Goal: Task Accomplishment & Management: Understand process/instructions

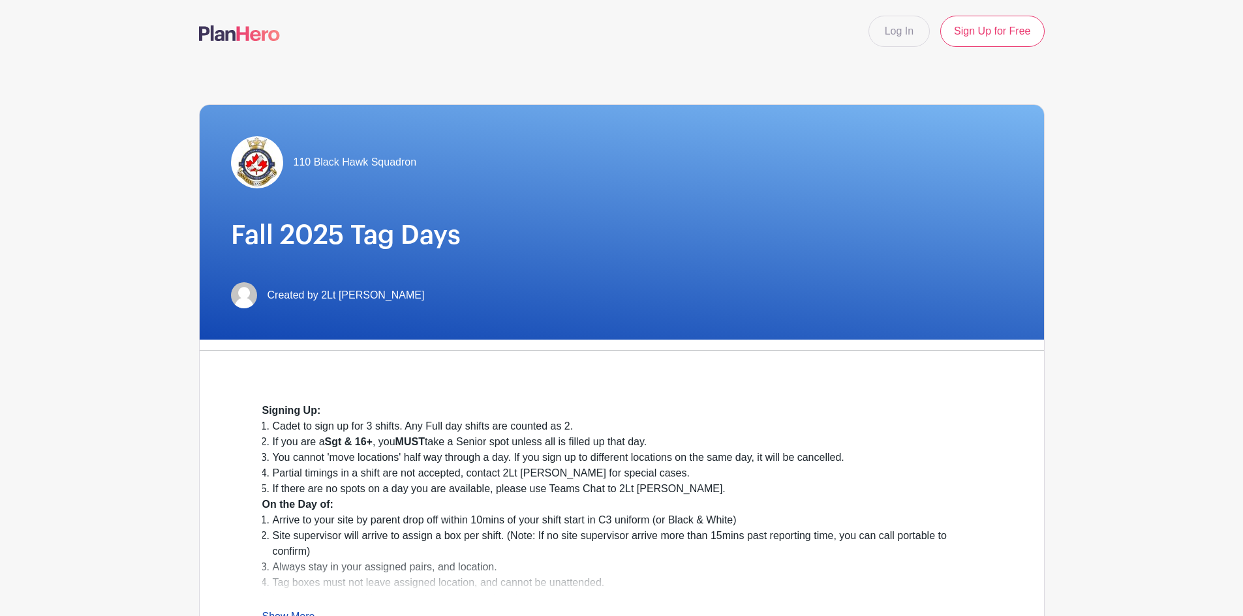
scroll to position [65, 0]
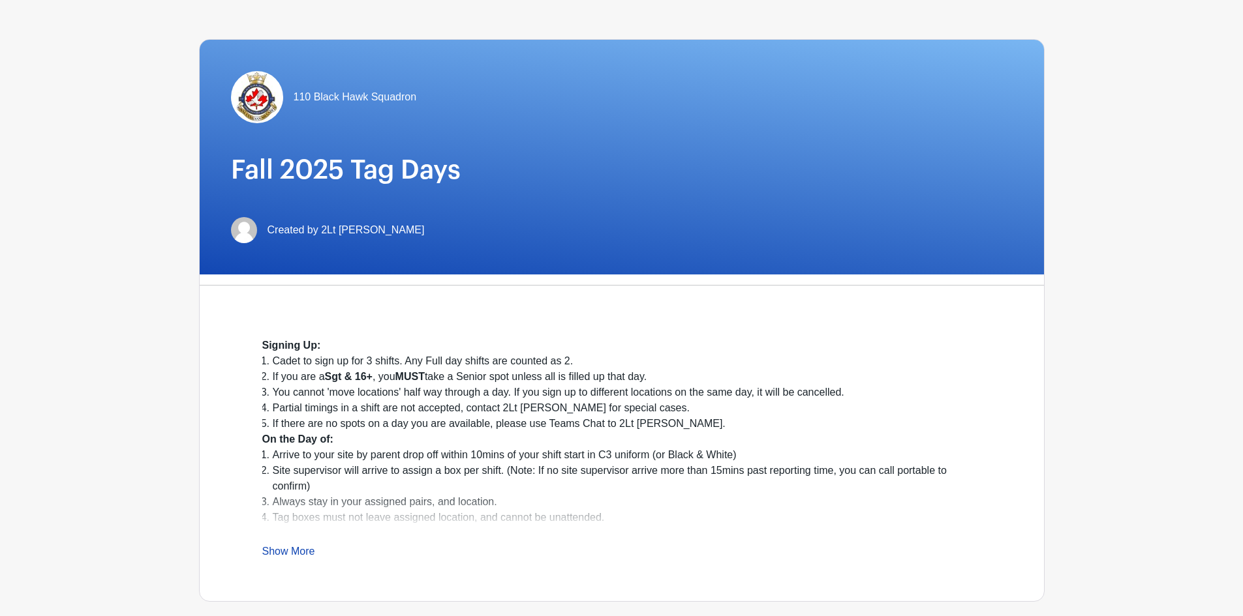
click at [383, 362] on li "Cadet to sign up for 3 shifts. Any Full day shifts are counted as 2." at bounding box center [627, 362] width 708 height 16
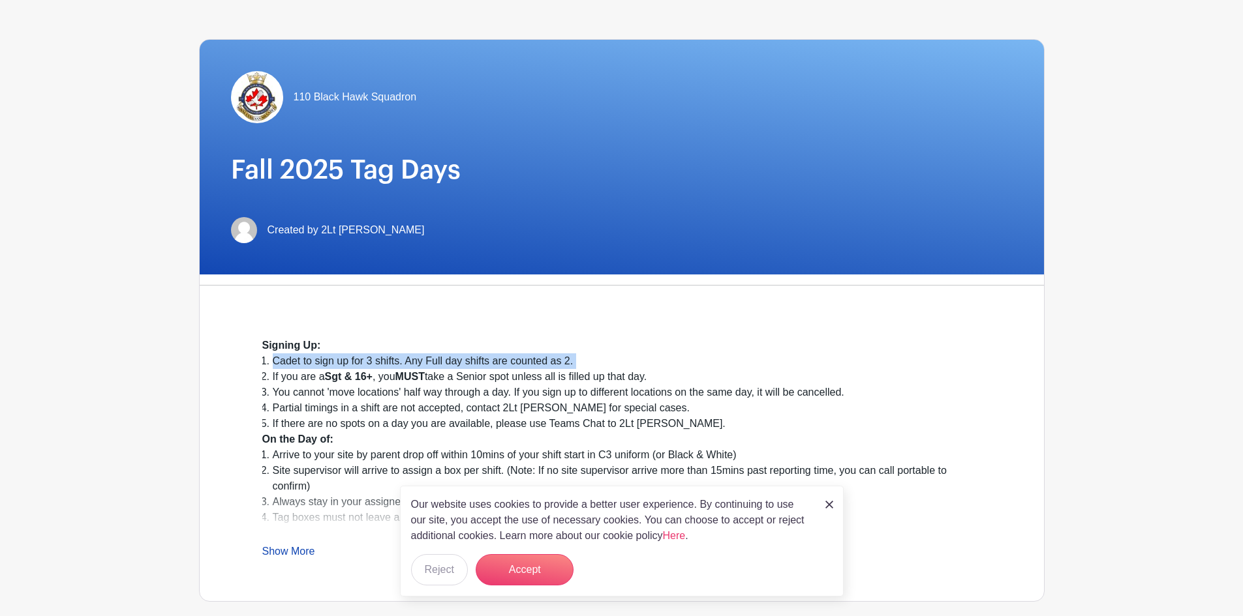
click at [383, 362] on li "Cadet to sign up for 3 shifts. Any Full day shifts are counted as 2." at bounding box center [627, 362] width 708 height 16
click at [381, 352] on div "Signing Up:" at bounding box center [621, 346] width 719 height 16
click at [819, 511] on div "Our website uses cookies to provide a better user experience. By continuing to …" at bounding box center [622, 541] width 444 height 111
click at [830, 506] on img at bounding box center [829, 505] width 8 height 8
click at [830, 504] on img at bounding box center [829, 505] width 8 height 8
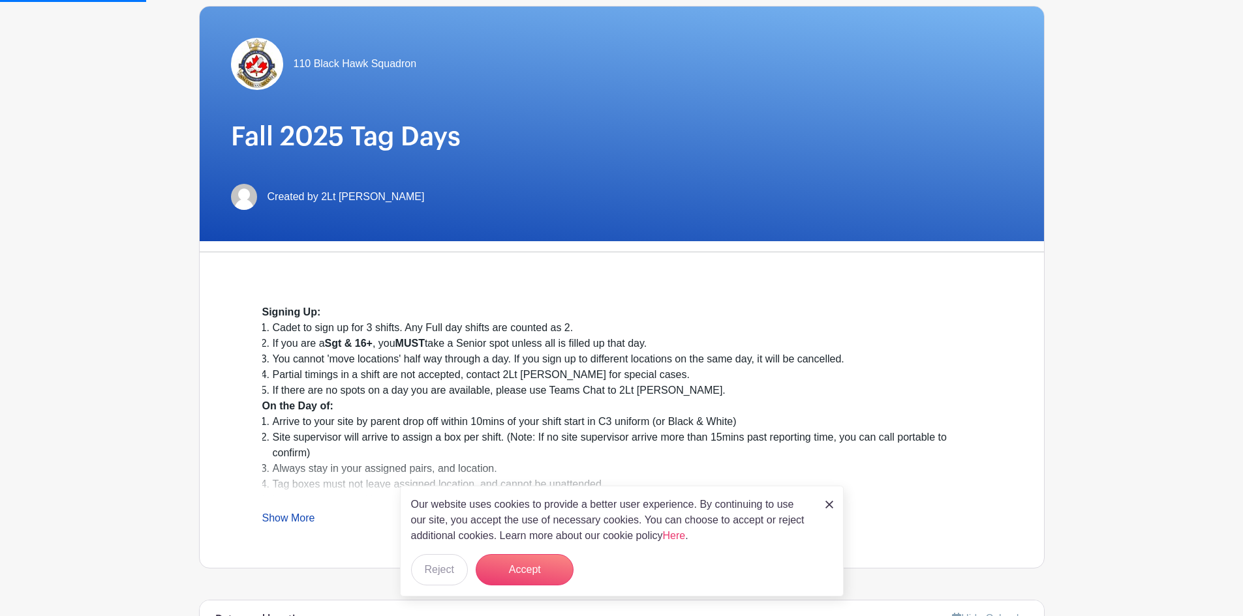
scroll to position [130, 0]
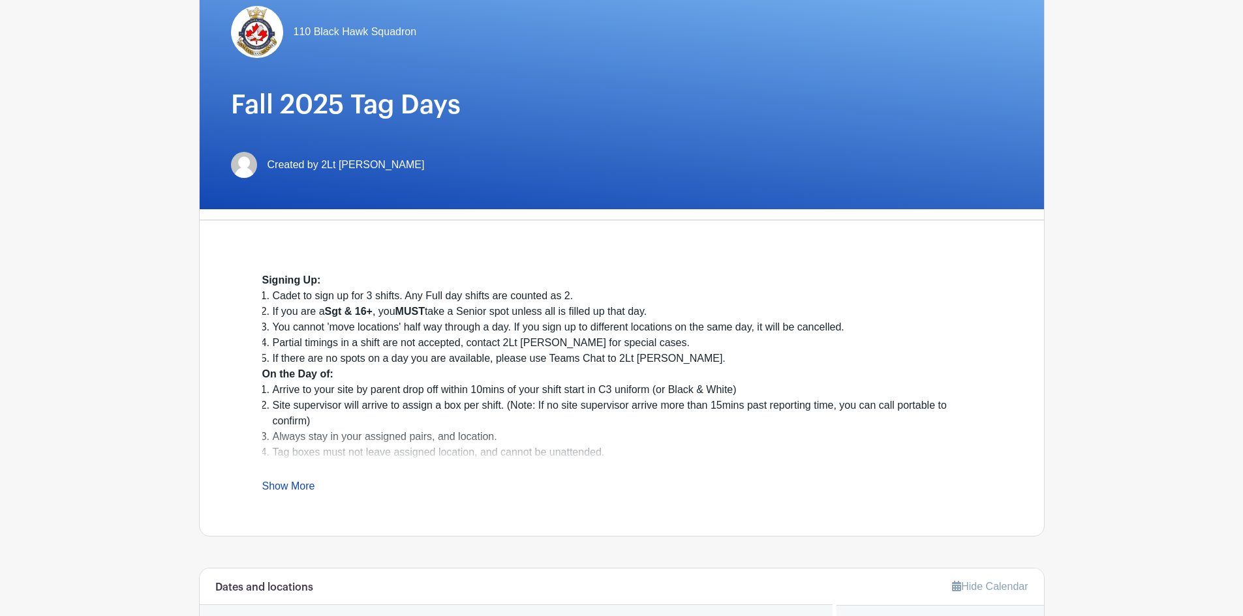
click at [290, 483] on link "Show More" at bounding box center [288, 489] width 53 height 16
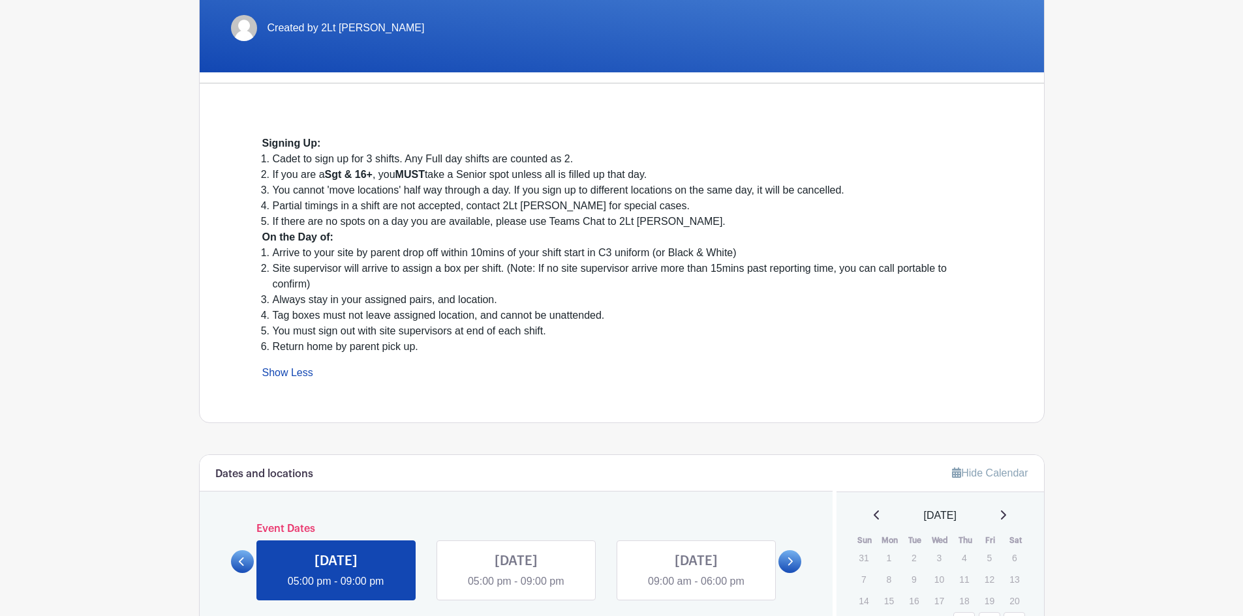
scroll to position [457, 0]
